Goal: Transaction & Acquisition: Purchase product/service

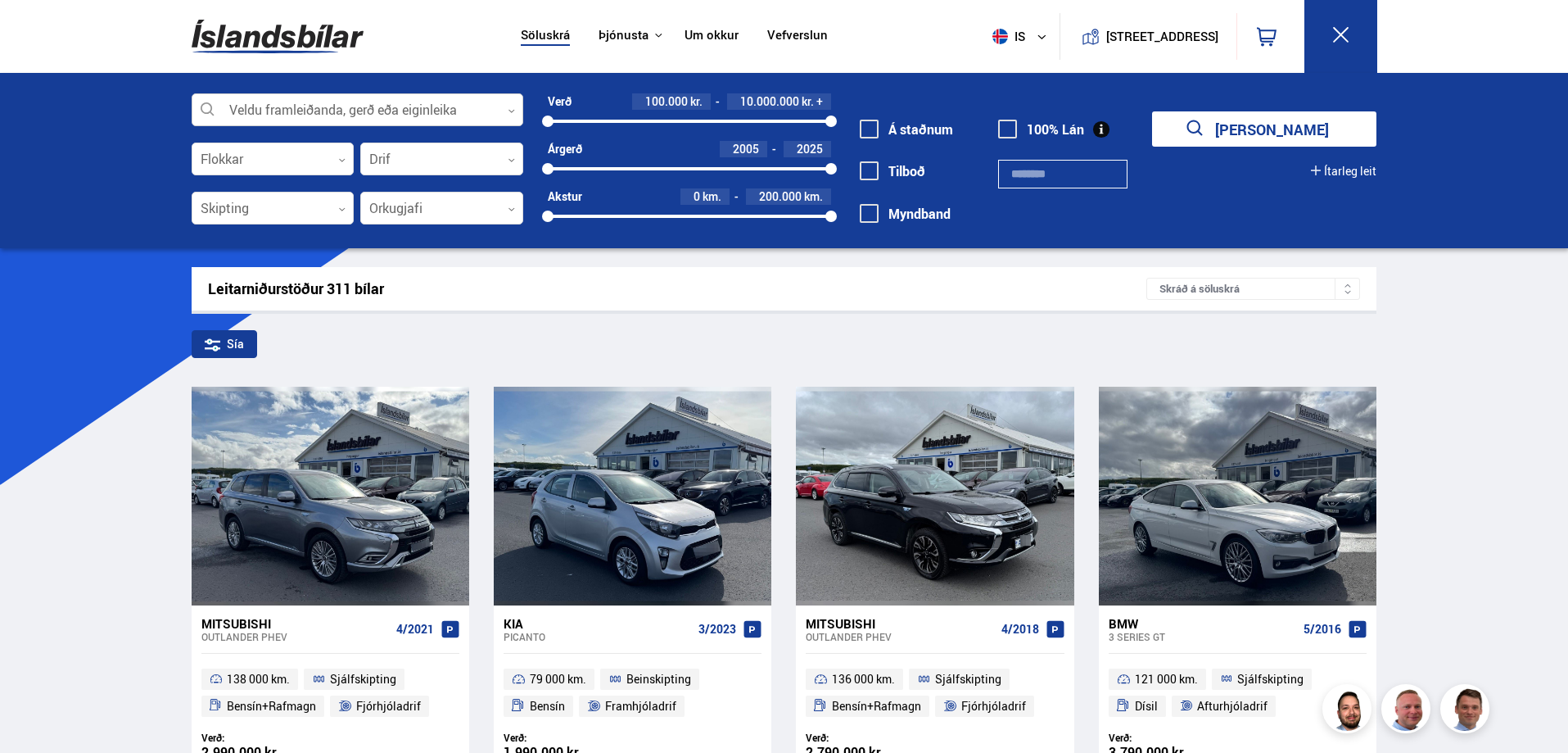
click at [511, 115] on div at bounding box center [357, 110] width 332 height 33
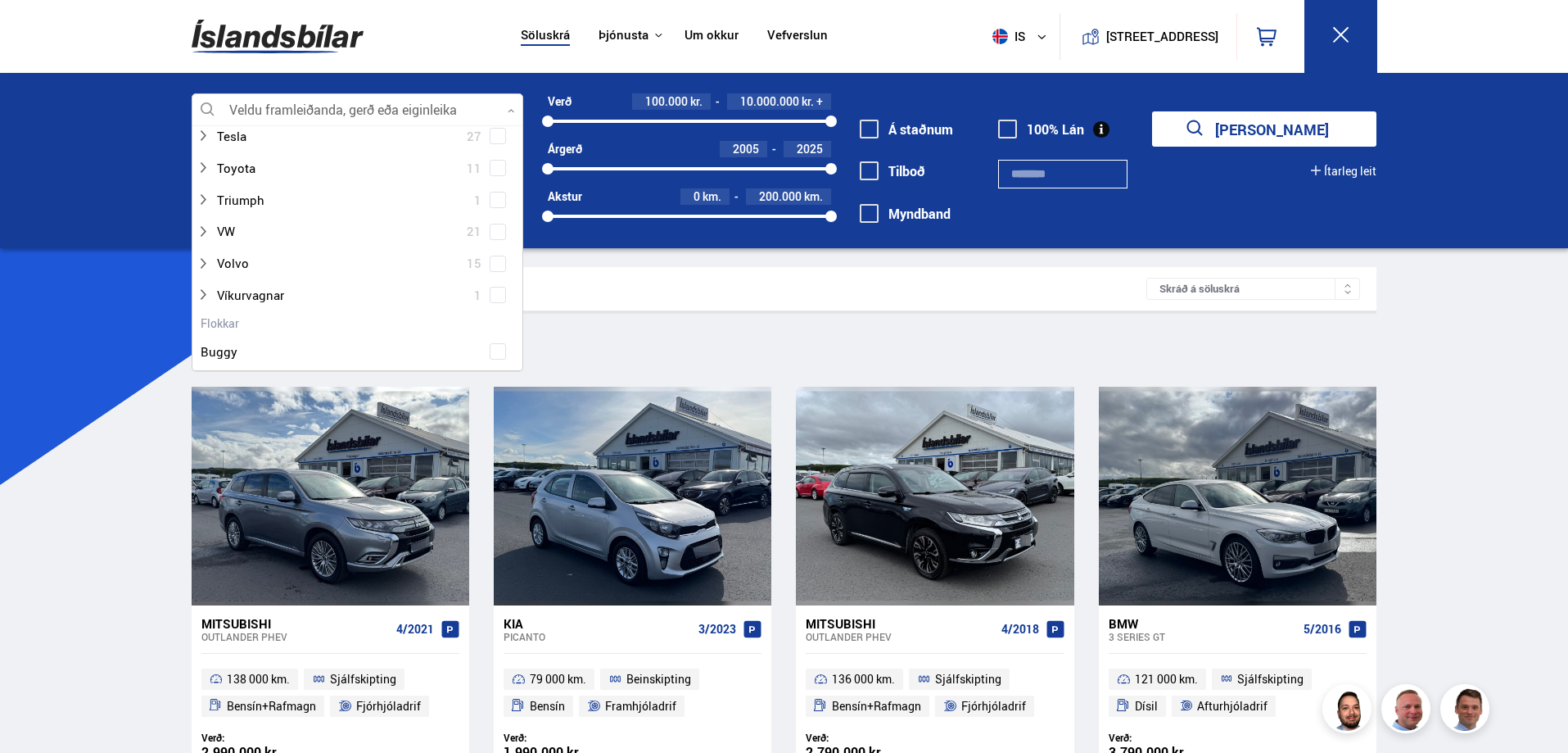
scroll to position [1146, 0]
click at [494, 141] on span at bounding box center [498, 135] width 16 height 16
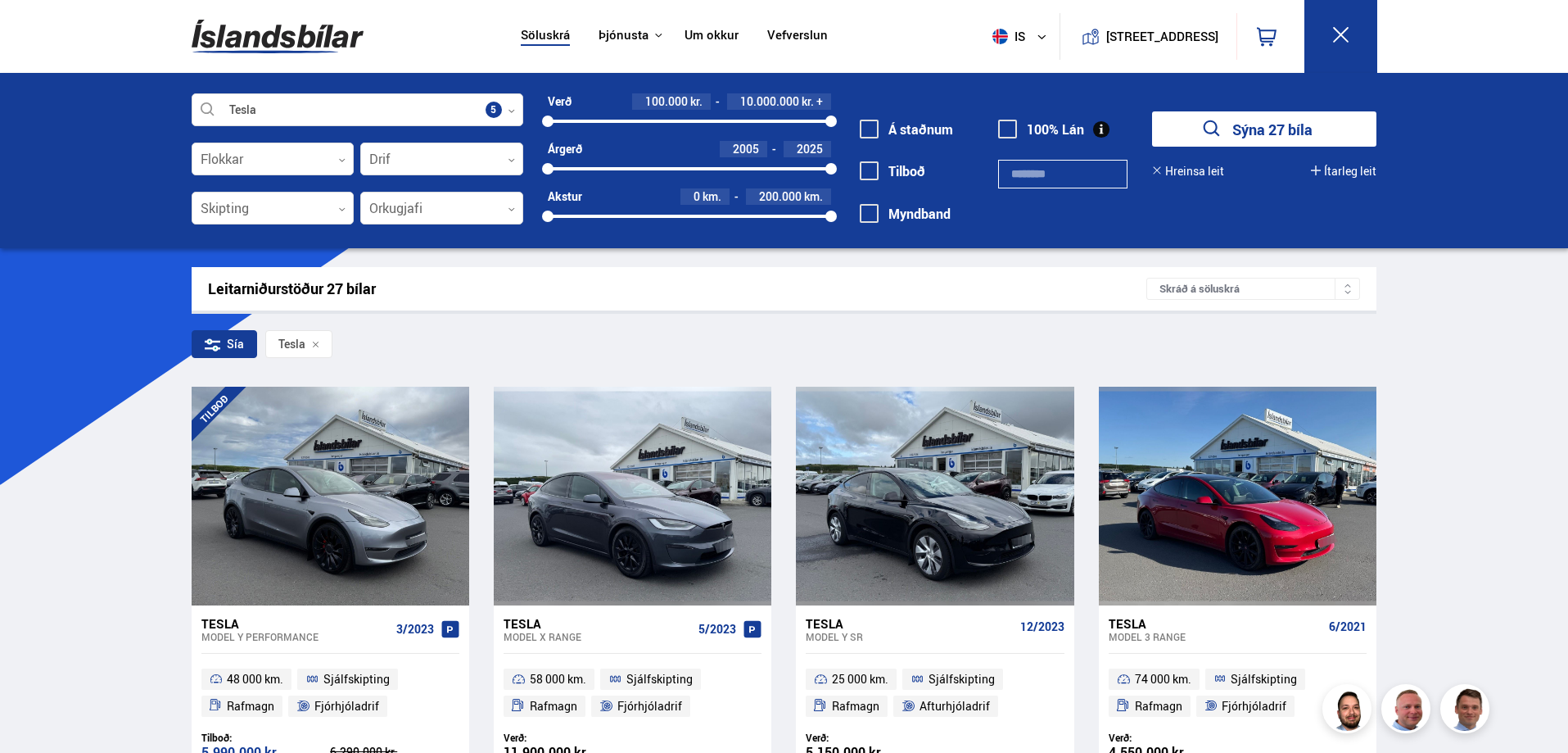
click at [919, 139] on div "Á staðnum" at bounding box center [922, 131] width 125 height 27
click at [866, 128] on span at bounding box center [869, 129] width 19 height 19
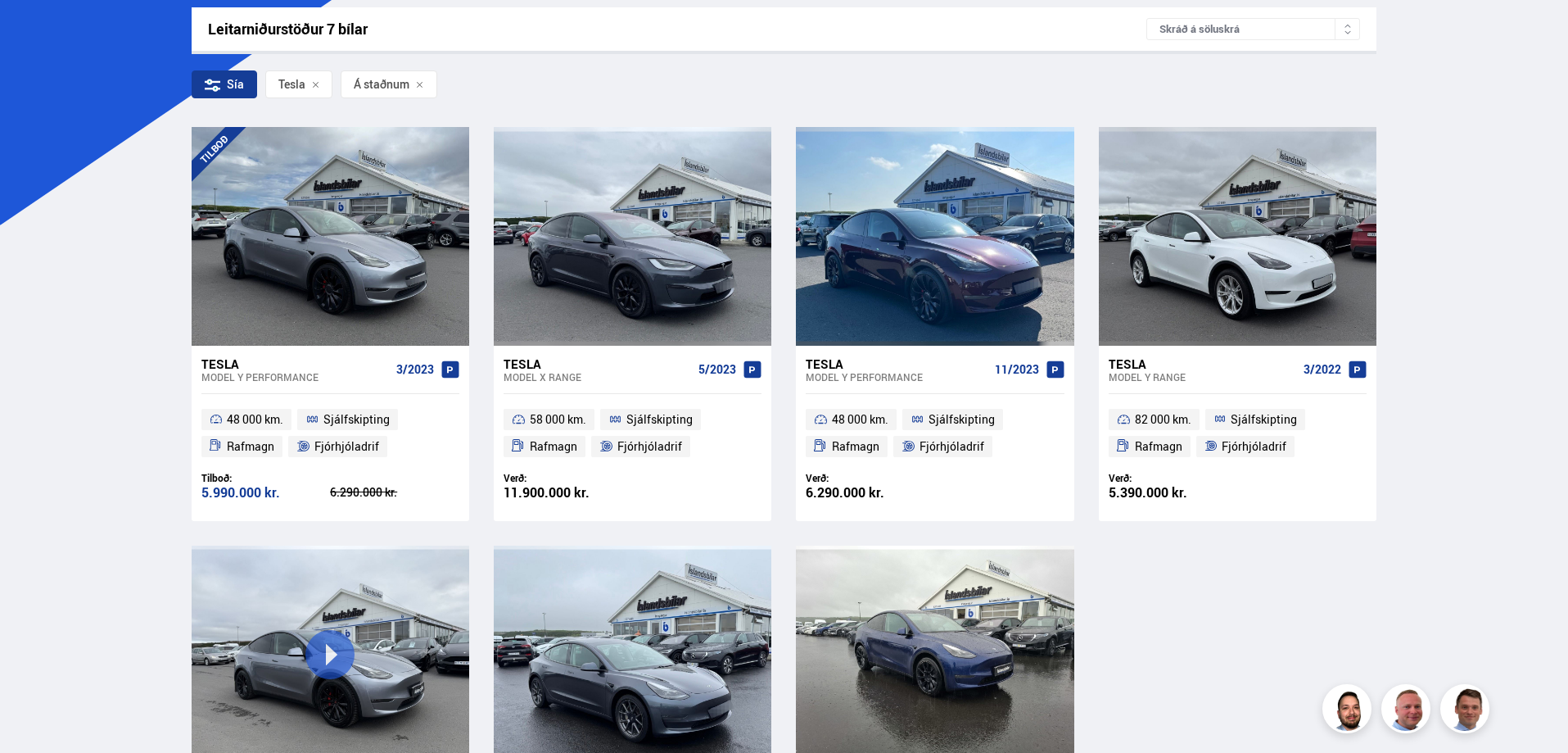
scroll to position [246, 0]
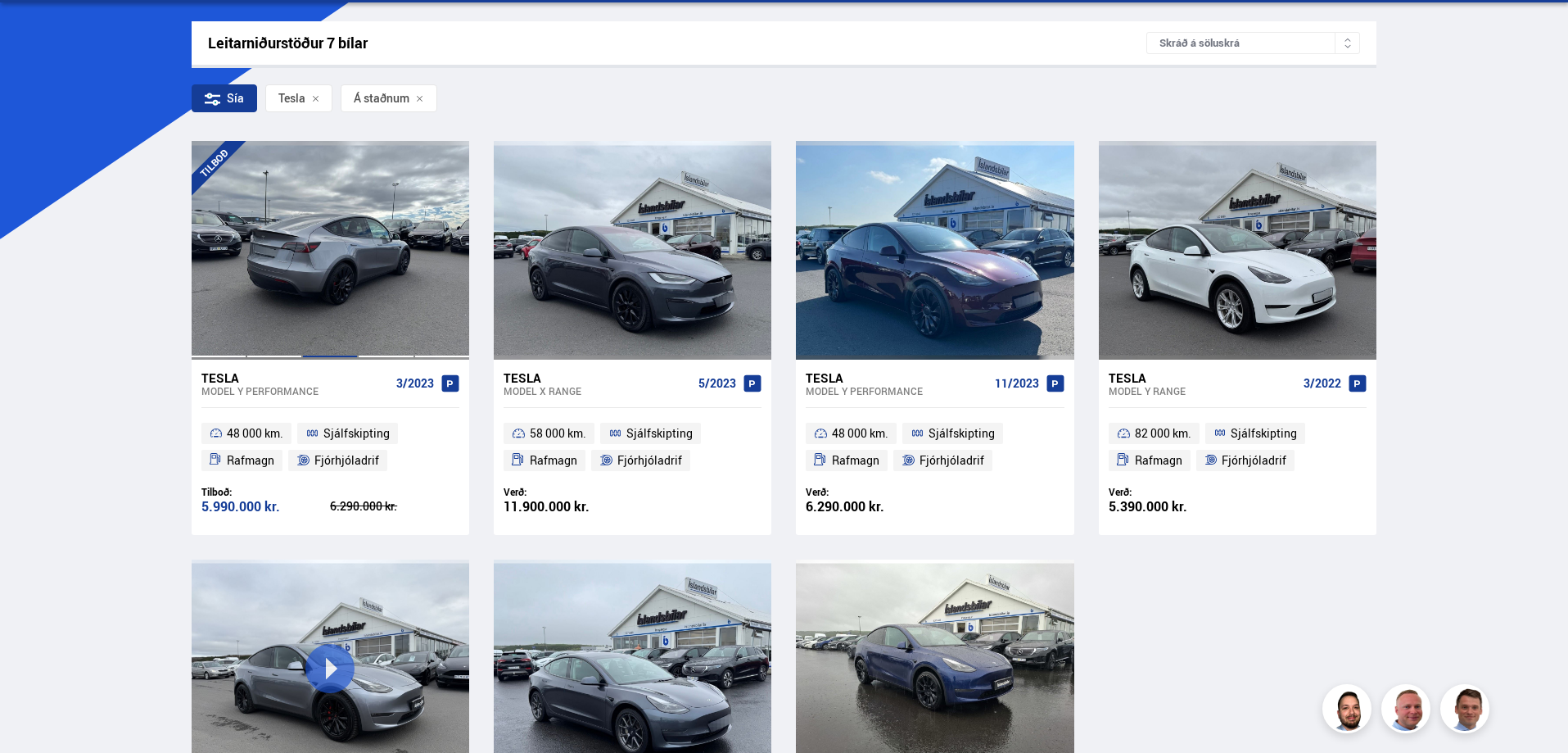
click at [336, 264] on div at bounding box center [329, 249] width 56 height 218
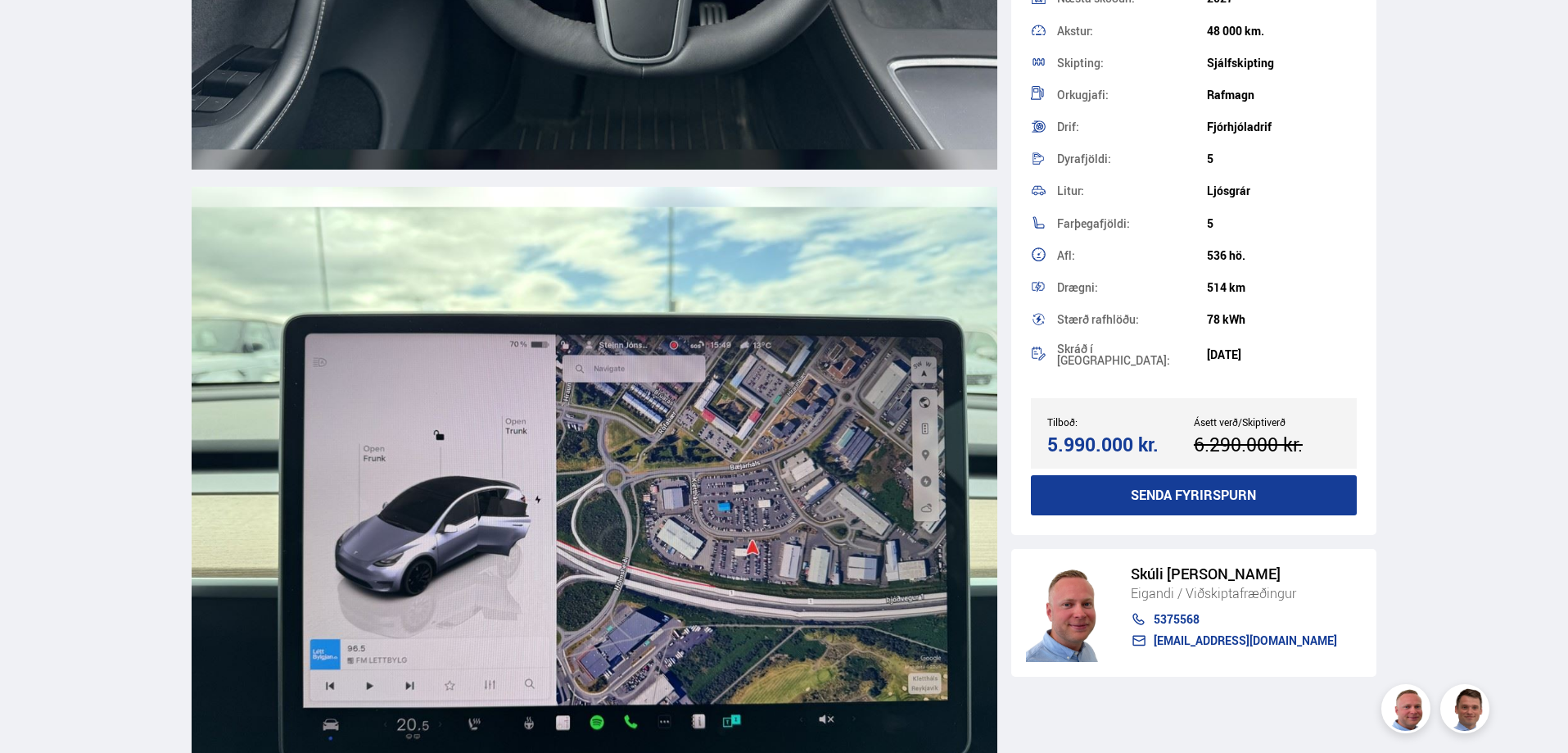
scroll to position [8927, 0]
